Goal: Task Accomplishment & Management: Use online tool/utility

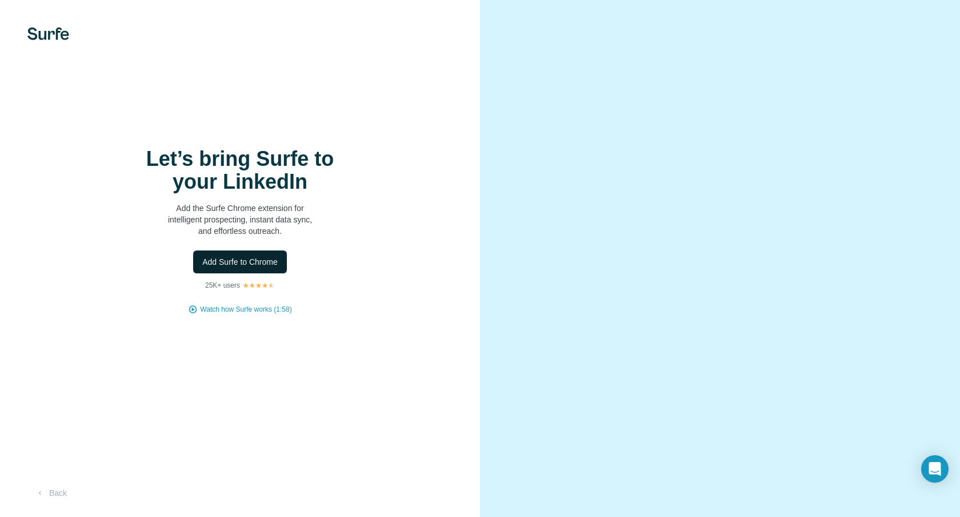
click at [211, 258] on span "Add Surfe to Chrome" at bounding box center [239, 261] width 75 height 11
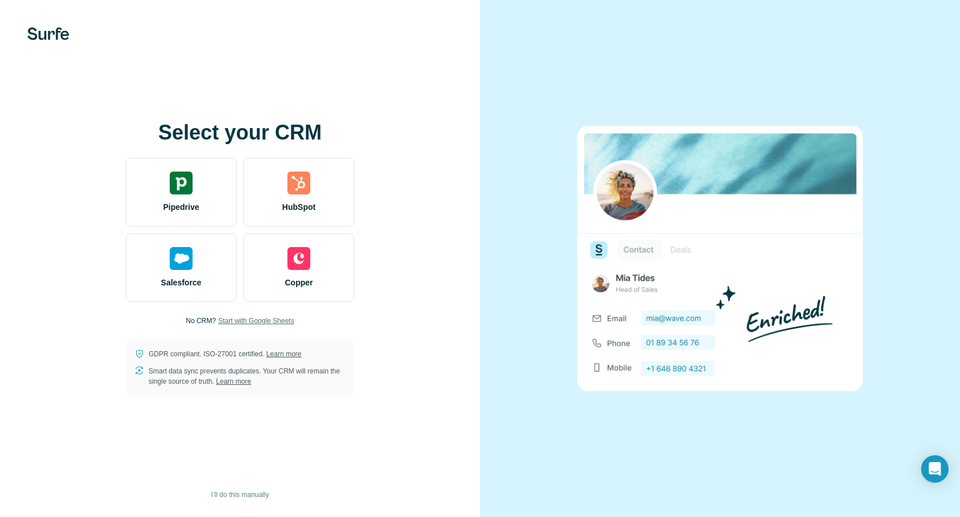
click at [261, 321] on span "Start with Google Sheets" at bounding box center [256, 320] width 76 height 10
click at [271, 324] on span "Start with Google Sheets" at bounding box center [256, 320] width 76 height 10
click at [272, 318] on span "Start with Google Sheets" at bounding box center [256, 320] width 76 height 10
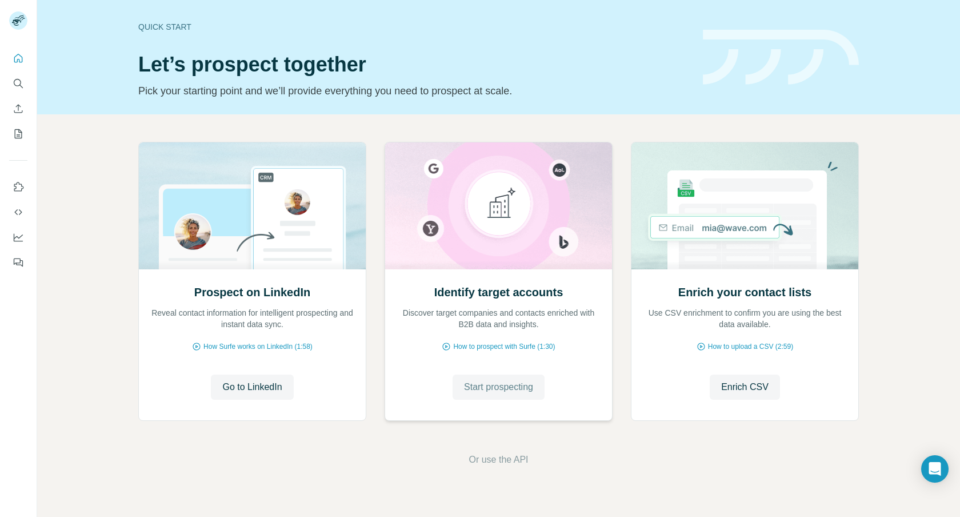
click at [521, 385] on span "Start prospecting" at bounding box center [498, 387] width 69 height 14
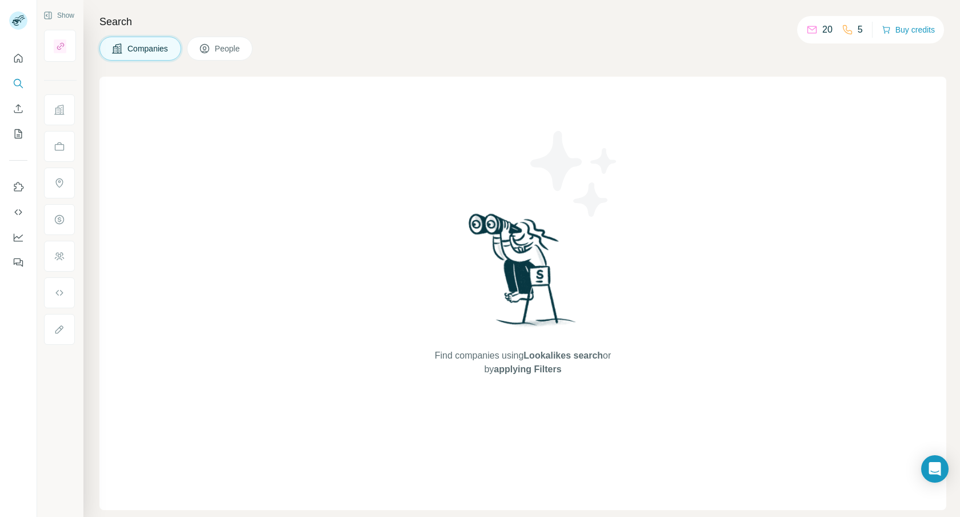
click at [239, 54] on button "People" at bounding box center [220, 49] width 66 height 24
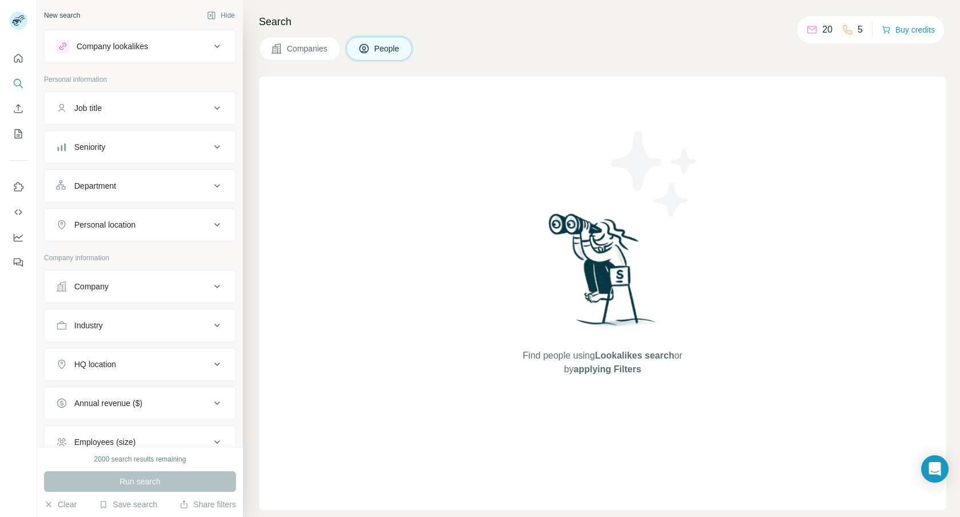
click at [289, 61] on div "Search Companies People Find people using Lookalikes search or by applying Filt…" at bounding box center [601, 258] width 717 height 517
click at [302, 50] on span "Companies" at bounding box center [308, 48] width 42 height 11
